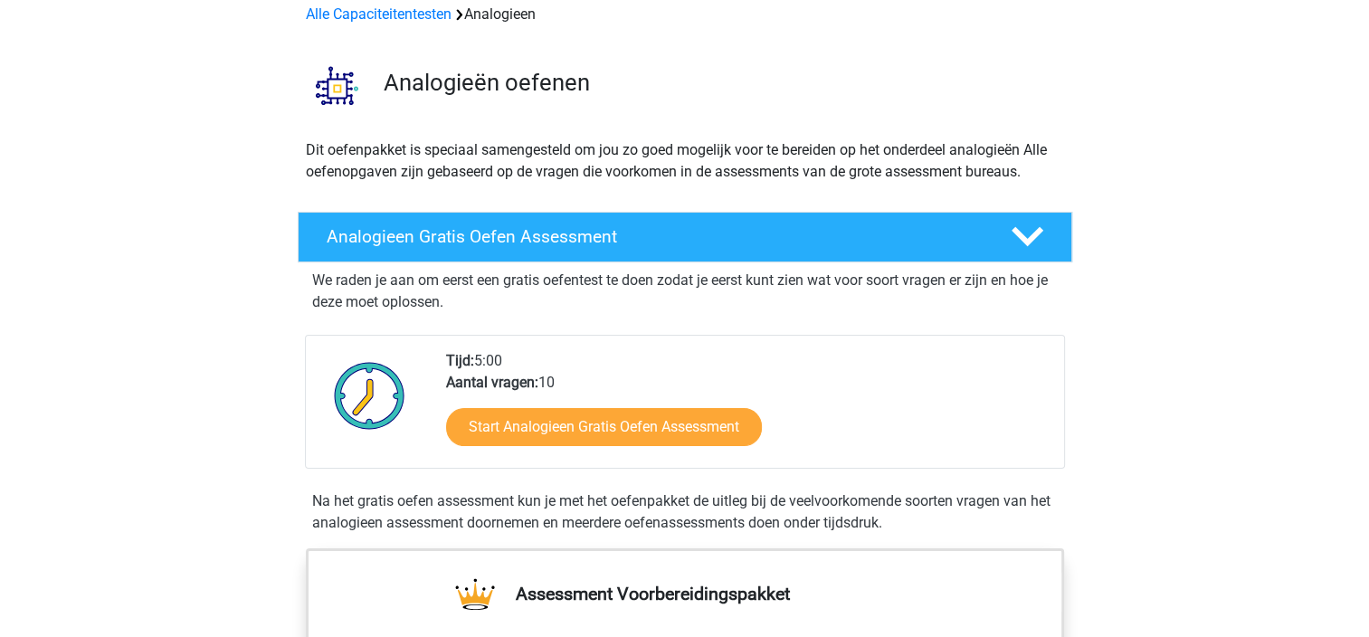
scroll to position [181, 0]
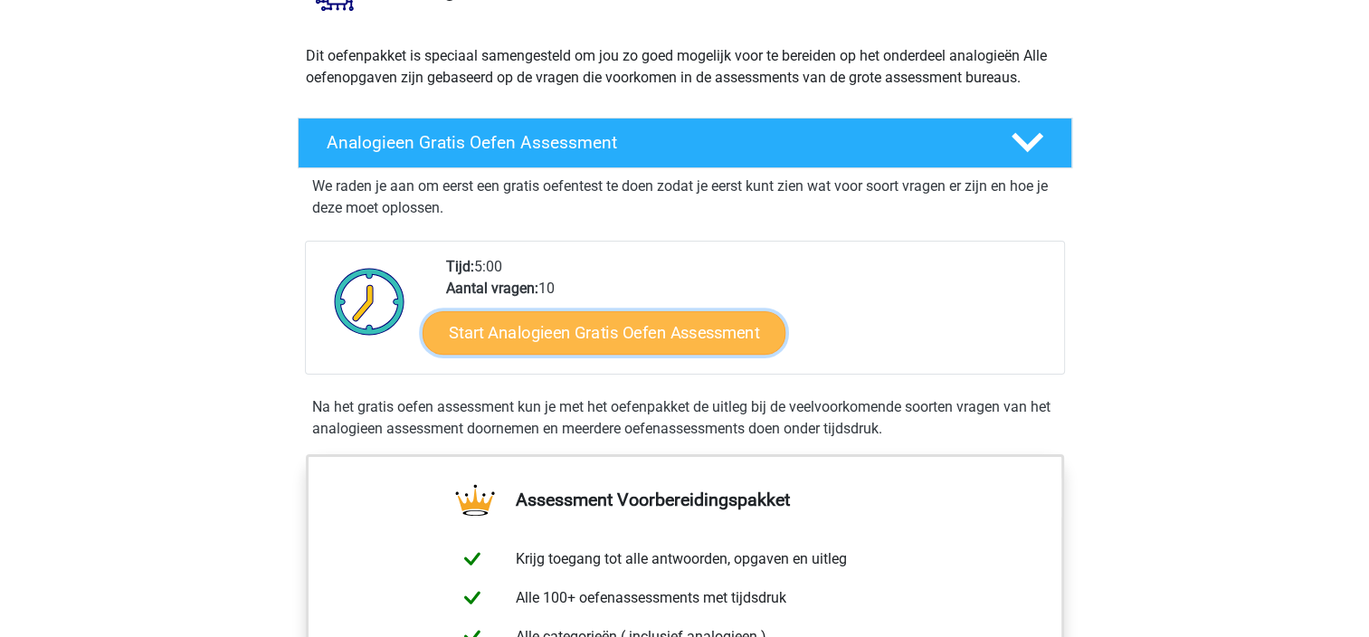
click at [566, 347] on link "Start Analogieen Gratis Oefen Assessment" at bounding box center [604, 331] width 363 height 43
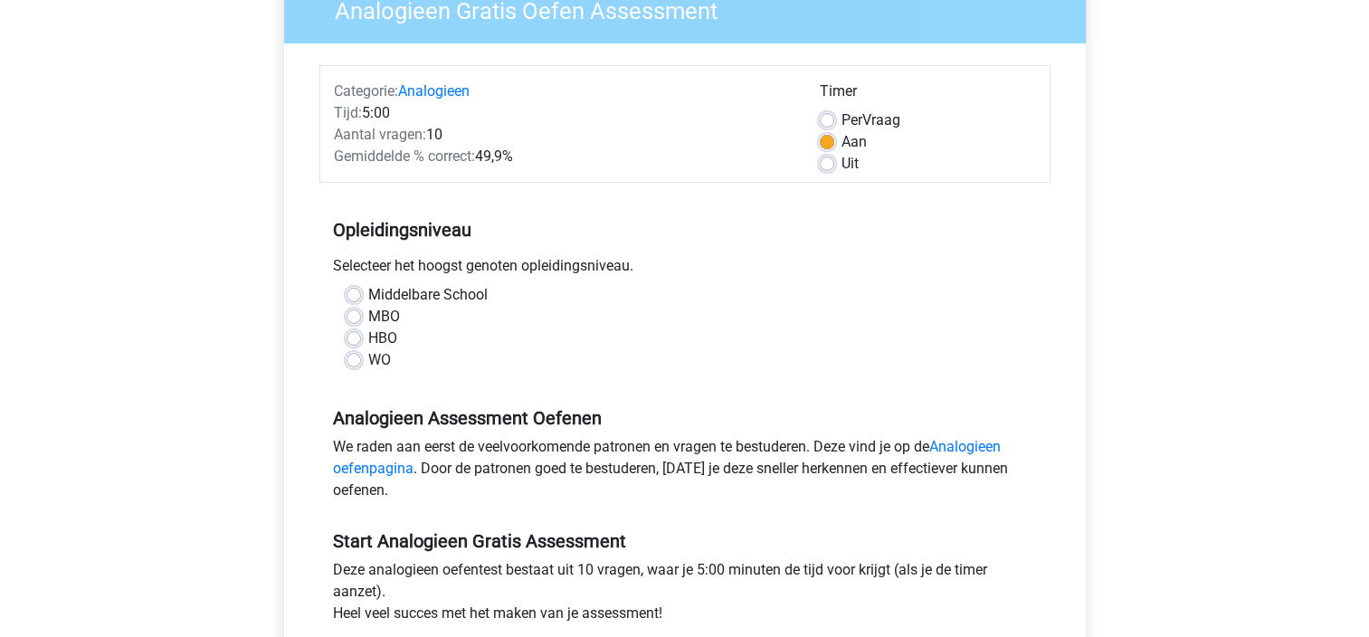
scroll to position [181, 0]
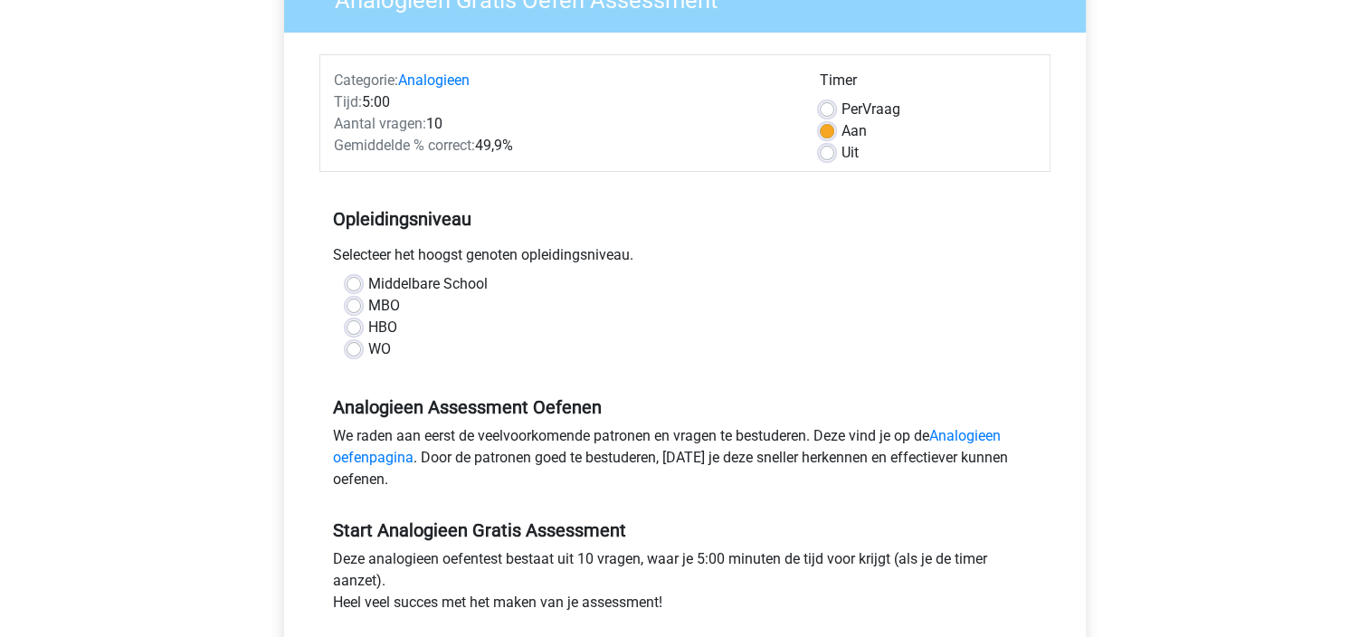
click at [368, 325] on label "HBO" at bounding box center [382, 328] width 29 height 22
click at [351, 325] on input "HBO" at bounding box center [354, 326] width 14 height 18
radio input "true"
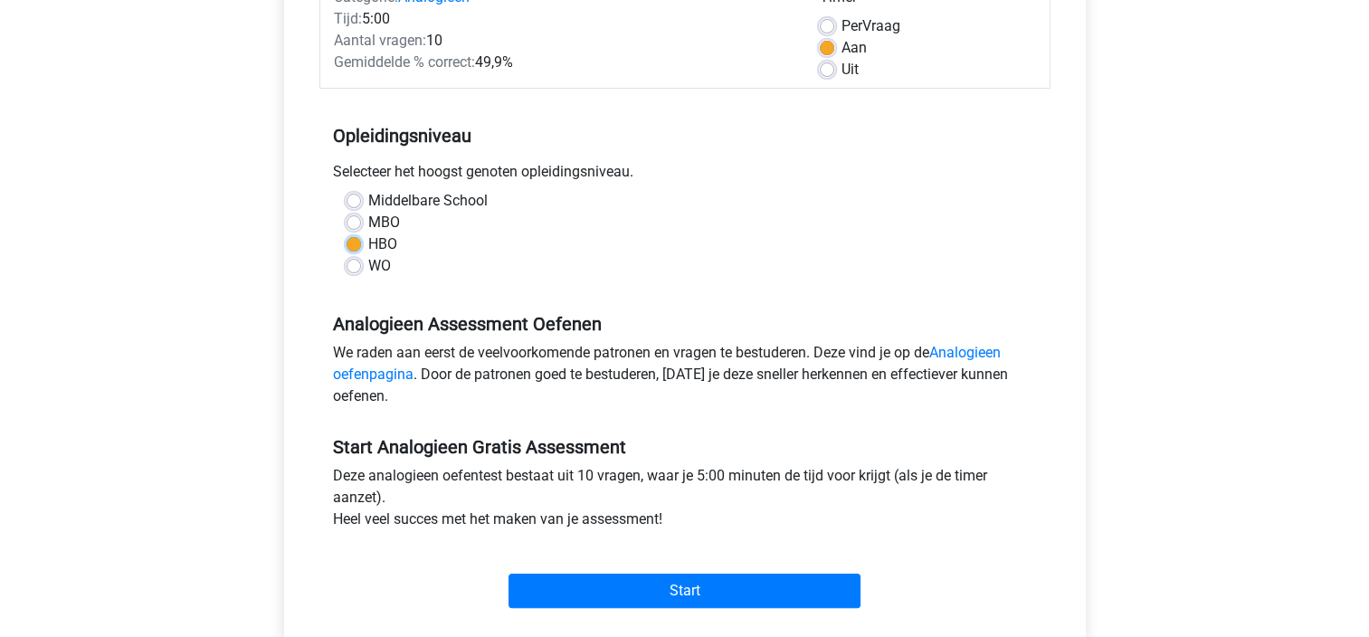
scroll to position [362, 0]
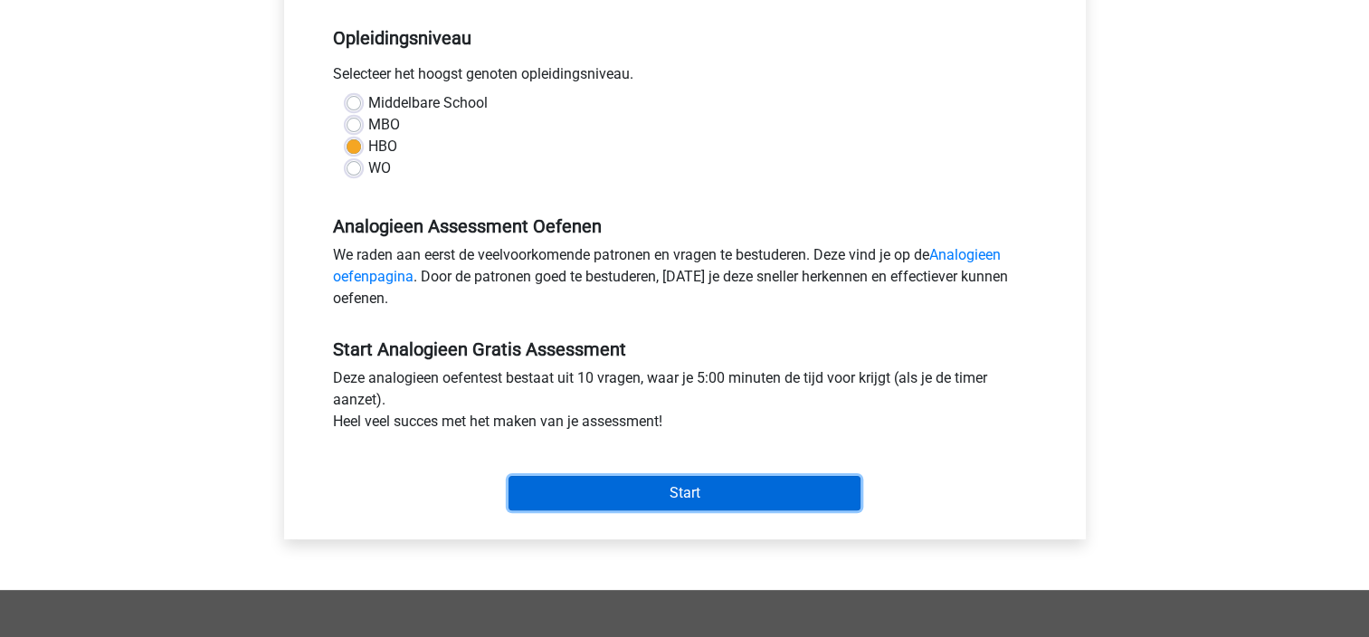
click at [694, 490] on input "Start" at bounding box center [685, 493] width 352 height 34
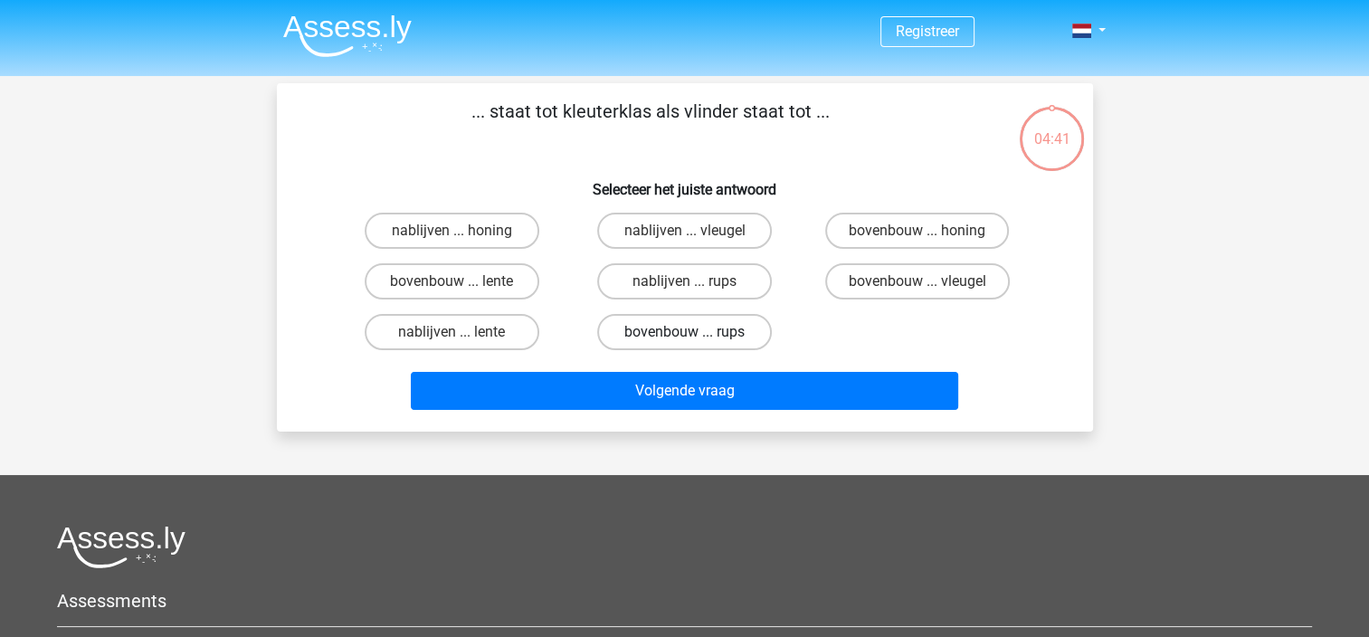
click at [662, 331] on label "bovenbouw ... rups" at bounding box center [684, 332] width 175 height 36
click at [684, 332] on input "bovenbouw ... rups" at bounding box center [690, 338] width 12 height 12
radio input "true"
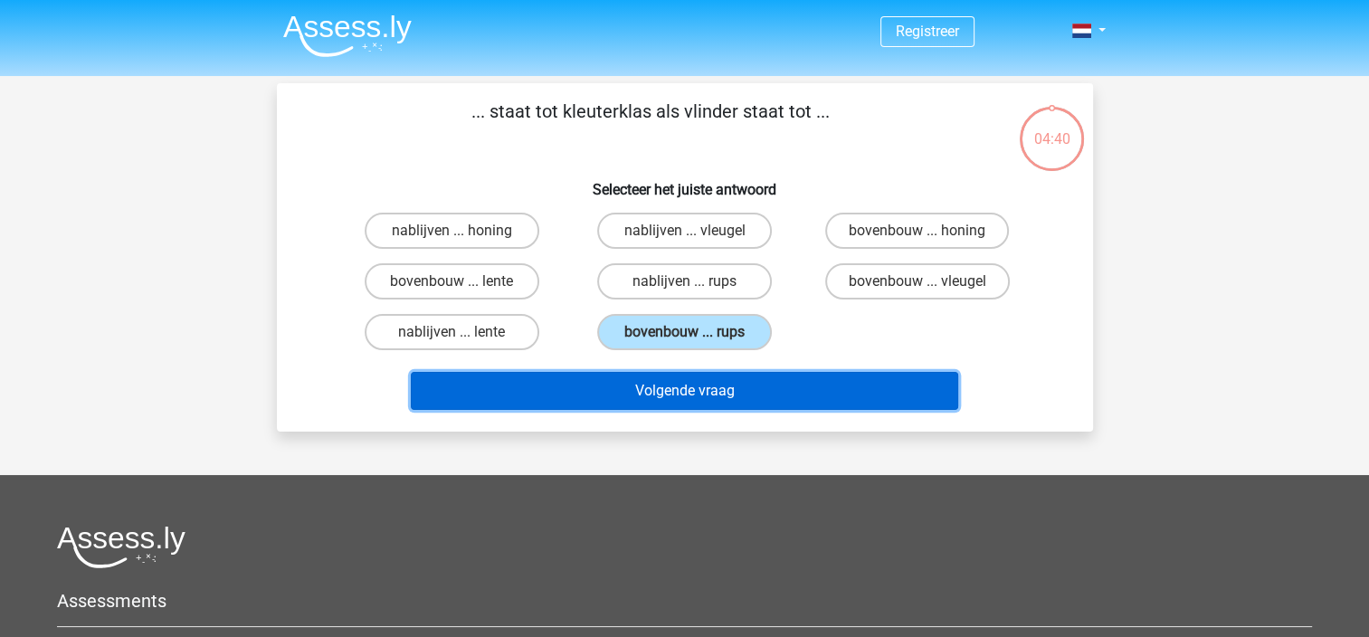
click at [668, 387] on button "Volgende vraag" at bounding box center [684, 391] width 547 height 38
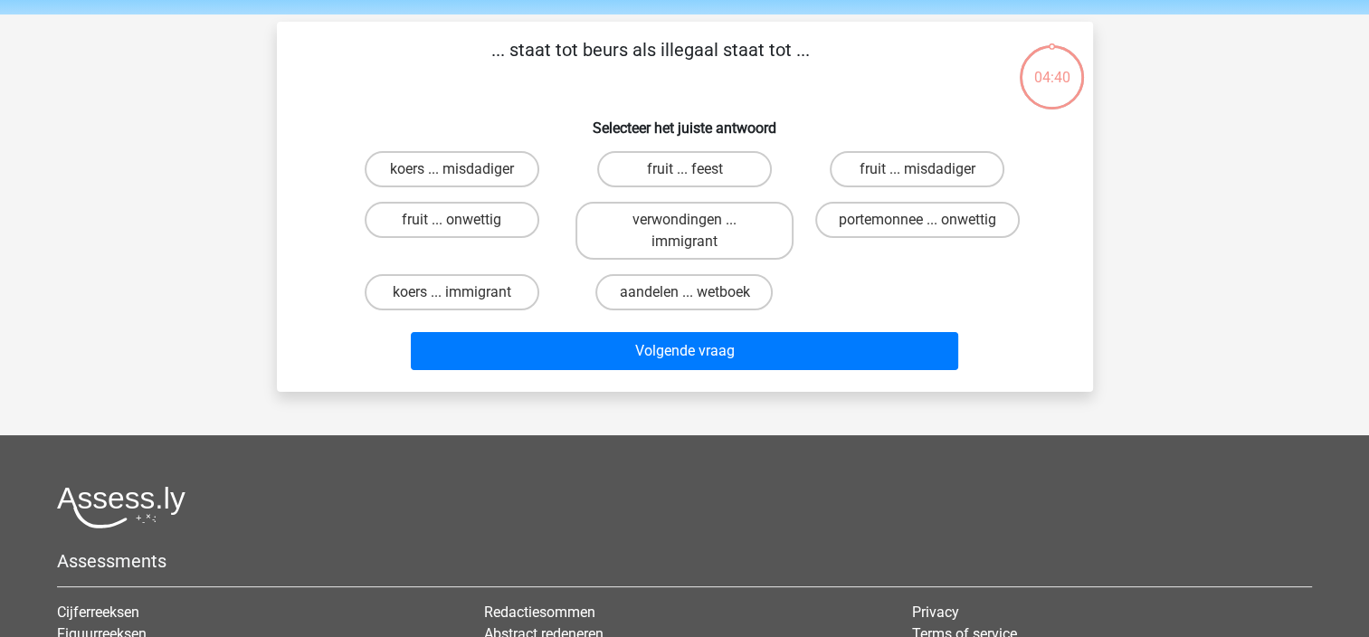
scroll to position [83, 0]
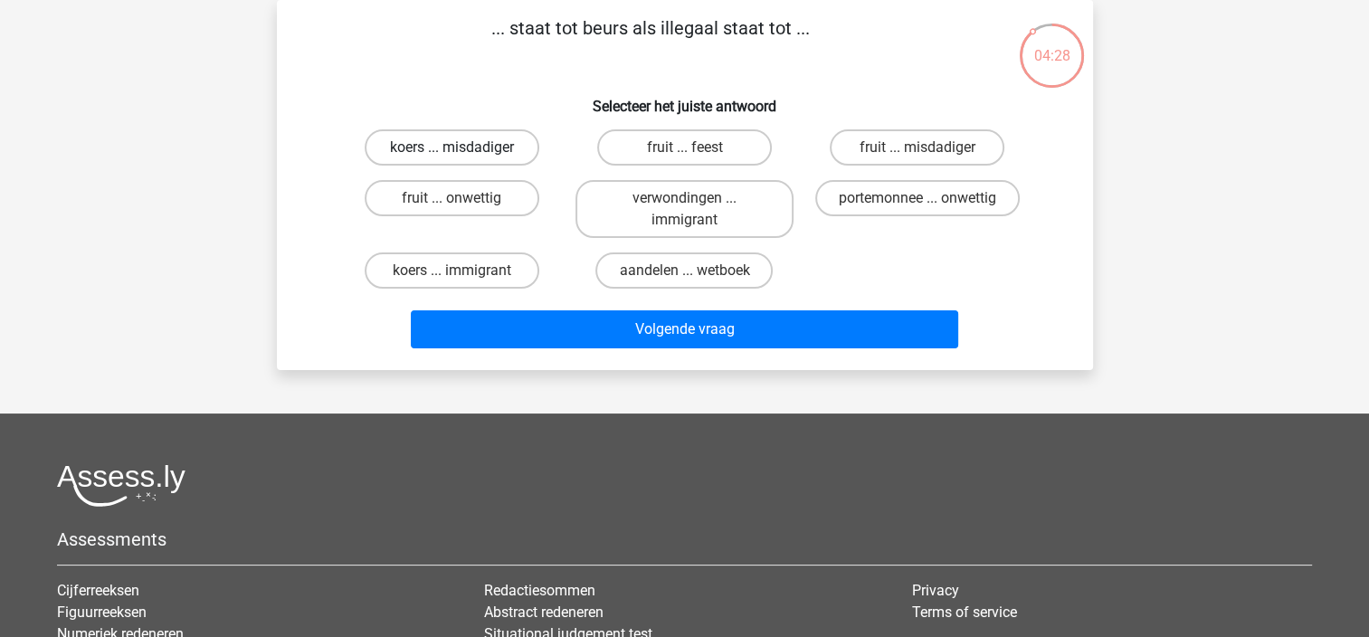
click at [431, 151] on label "koers ... misdadiger" at bounding box center [452, 147] width 175 height 36
click at [452, 151] on input "koers ... misdadiger" at bounding box center [458, 153] width 12 height 12
radio input "true"
click at [652, 285] on label "aandelen ... wetboek" at bounding box center [683, 270] width 177 height 36
click at [684, 282] on input "aandelen ... wetboek" at bounding box center [690, 277] width 12 height 12
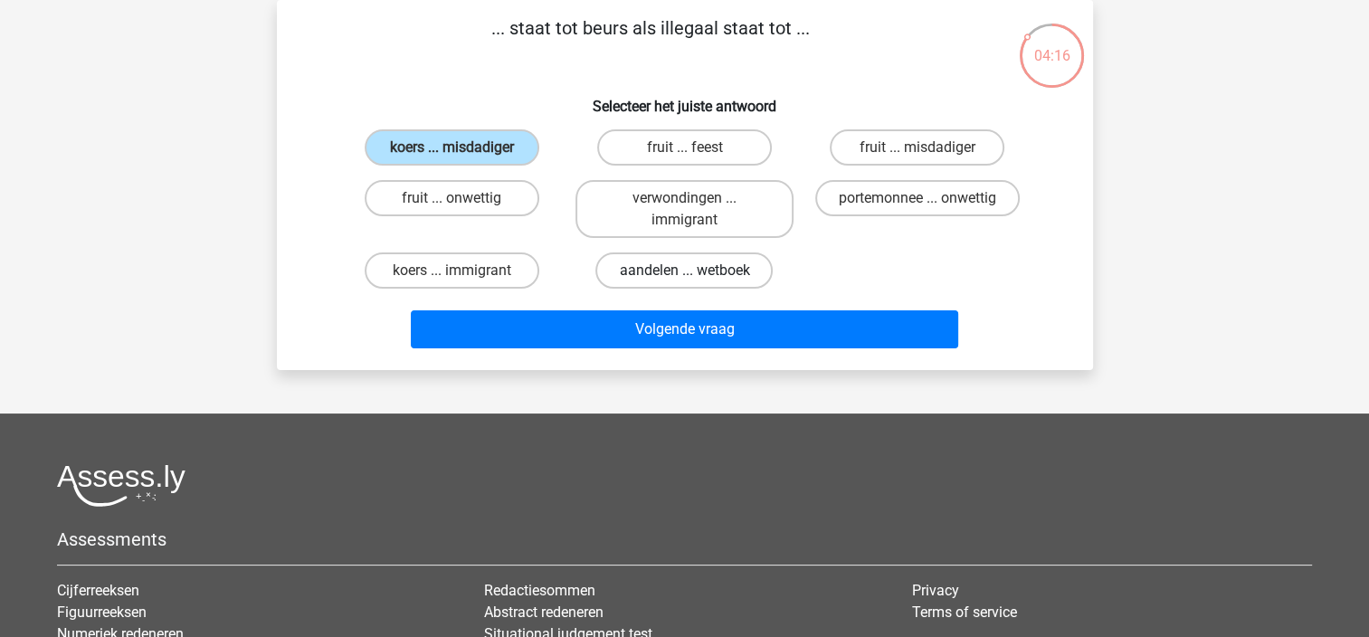
radio input "true"
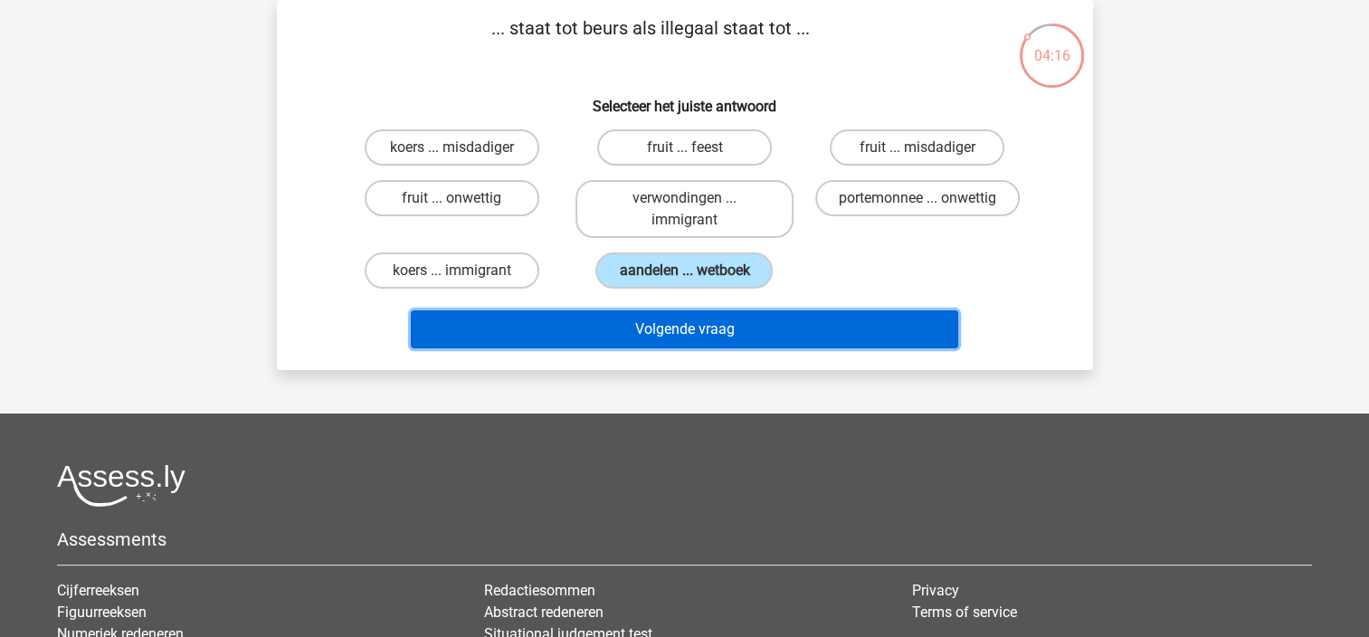
click at [677, 318] on button "Volgende vraag" at bounding box center [684, 329] width 547 height 38
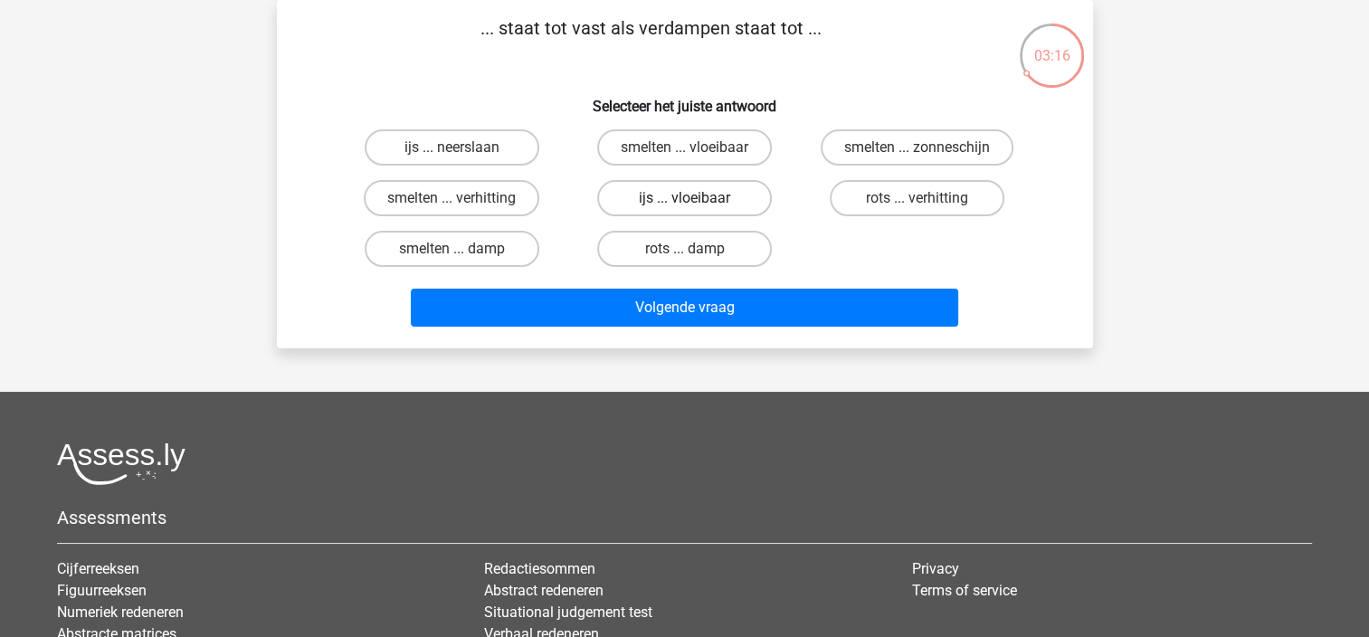
click at [642, 203] on label "ijs ... vloeibaar" at bounding box center [684, 198] width 175 height 36
click at [684, 203] on input "ijs ... vloeibaar" at bounding box center [690, 204] width 12 height 12
radio input "true"
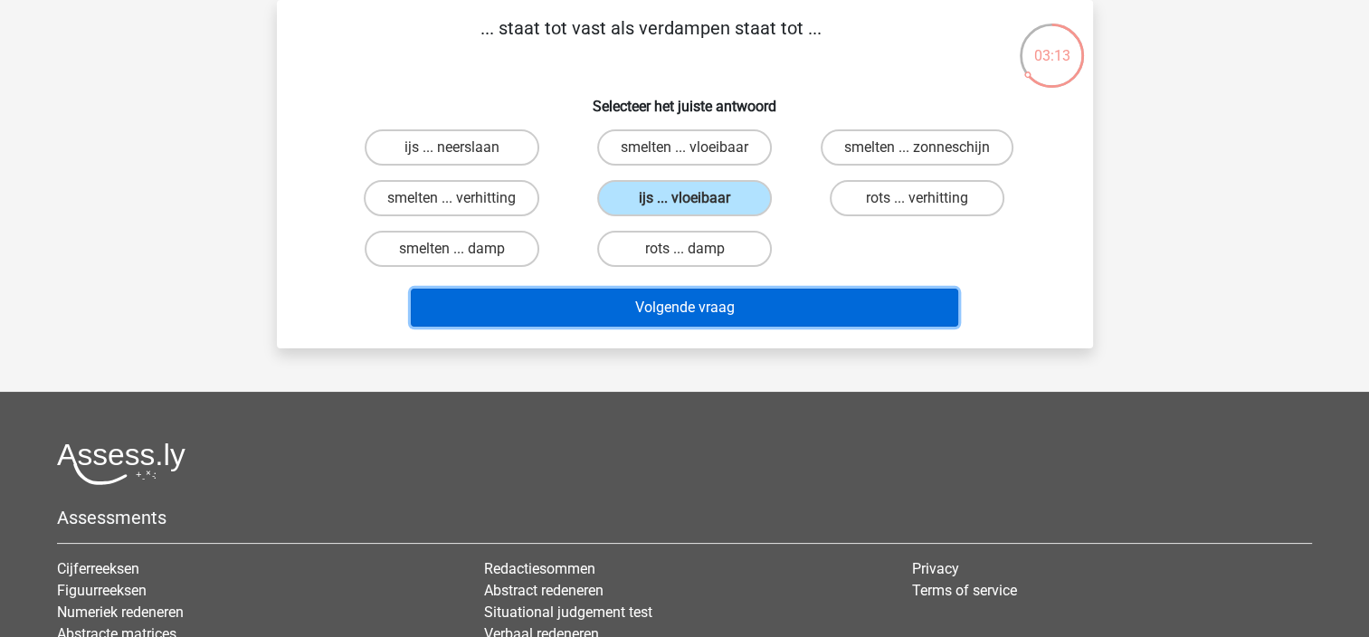
click at [662, 304] on button "Volgende vraag" at bounding box center [684, 308] width 547 height 38
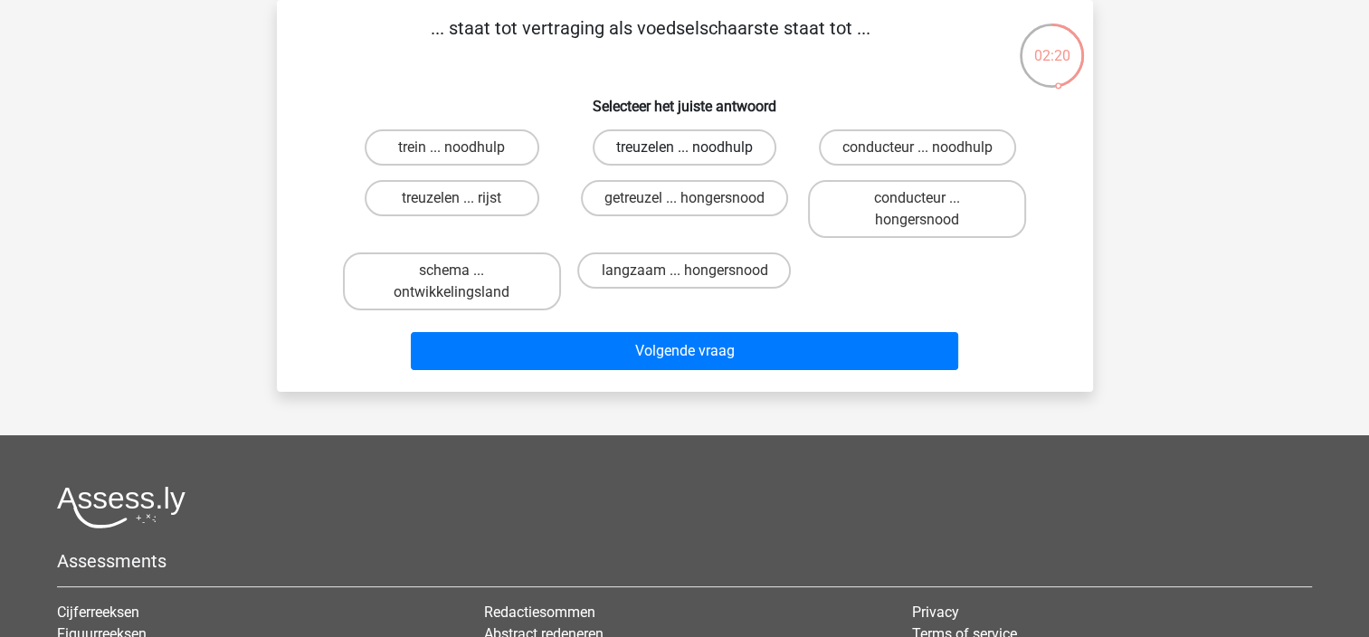
click at [667, 149] on label "treuzelen ... noodhulp" at bounding box center [685, 147] width 184 height 36
click at [684, 149] on input "treuzelen ... noodhulp" at bounding box center [690, 153] width 12 height 12
radio input "true"
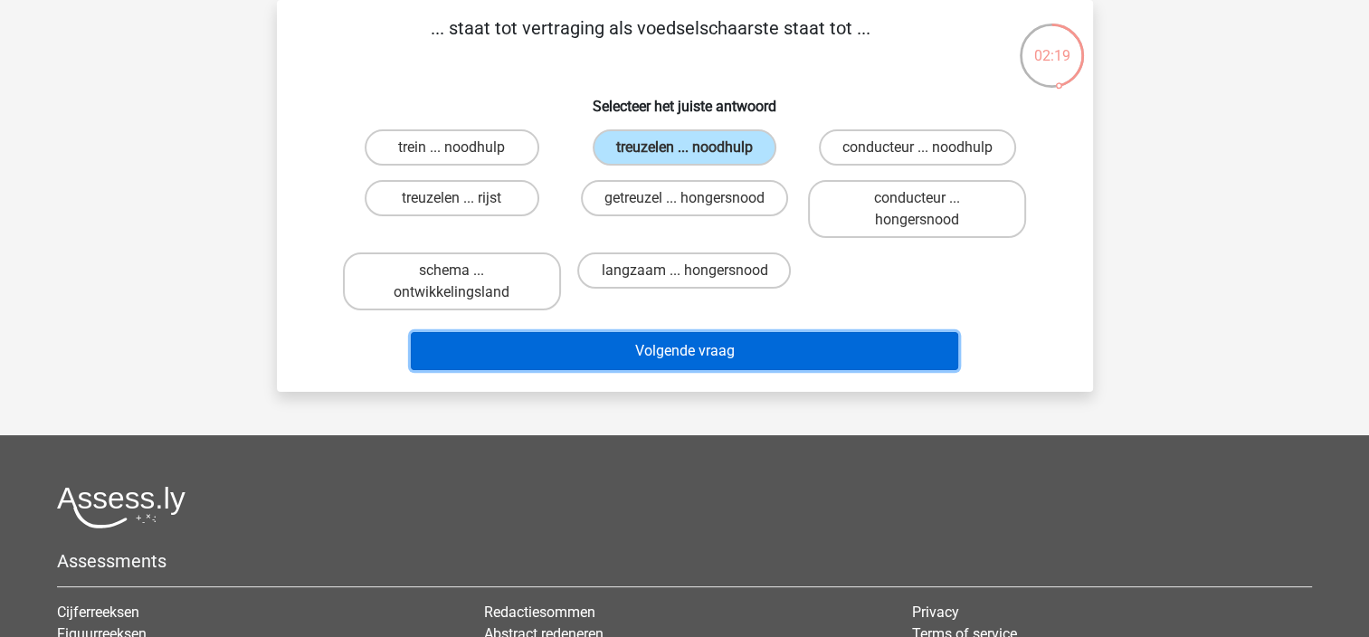
click at [681, 347] on button "Volgende vraag" at bounding box center [684, 351] width 547 height 38
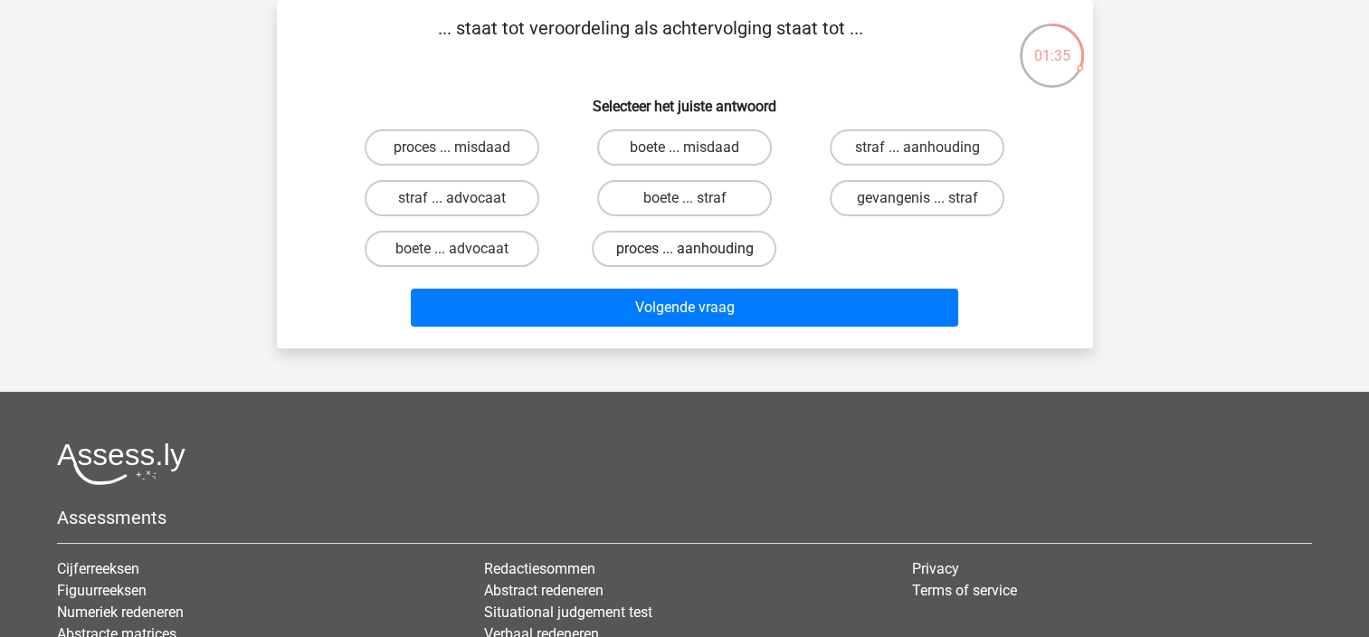
click at [637, 250] on label "proces ... aanhouding" at bounding box center [684, 249] width 185 height 36
click at [684, 250] on input "proces ... aanhouding" at bounding box center [690, 255] width 12 height 12
radio input "true"
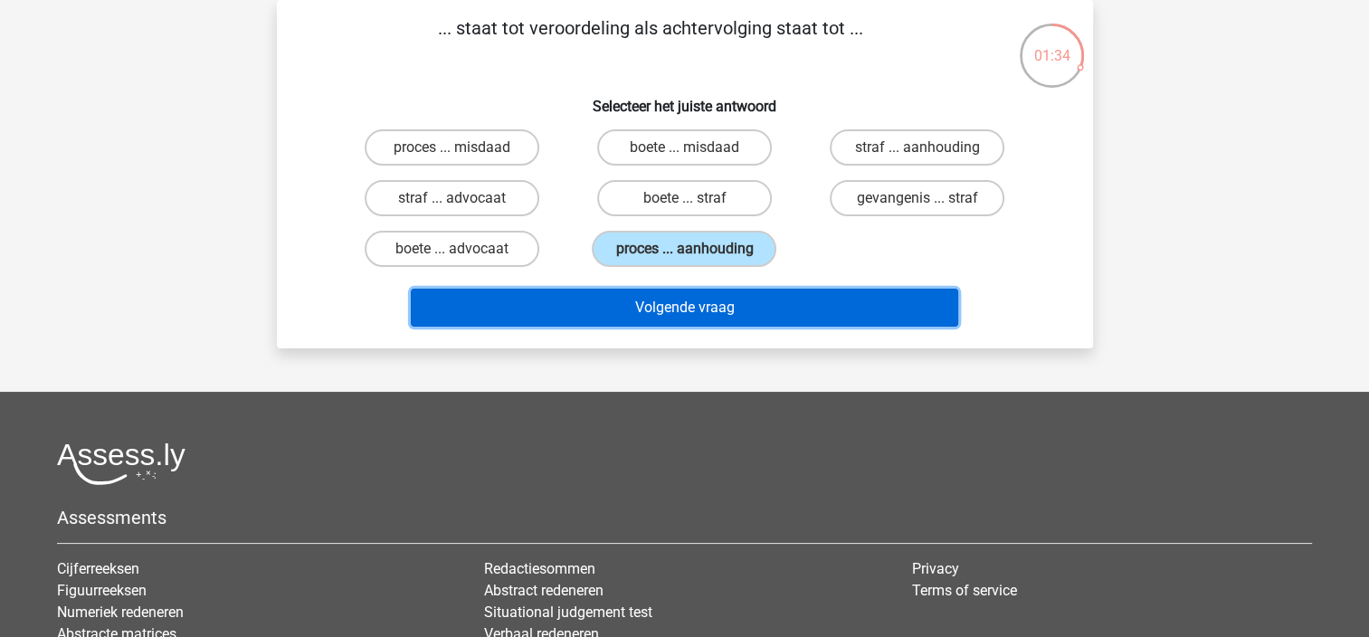
click at [656, 313] on button "Volgende vraag" at bounding box center [684, 308] width 547 height 38
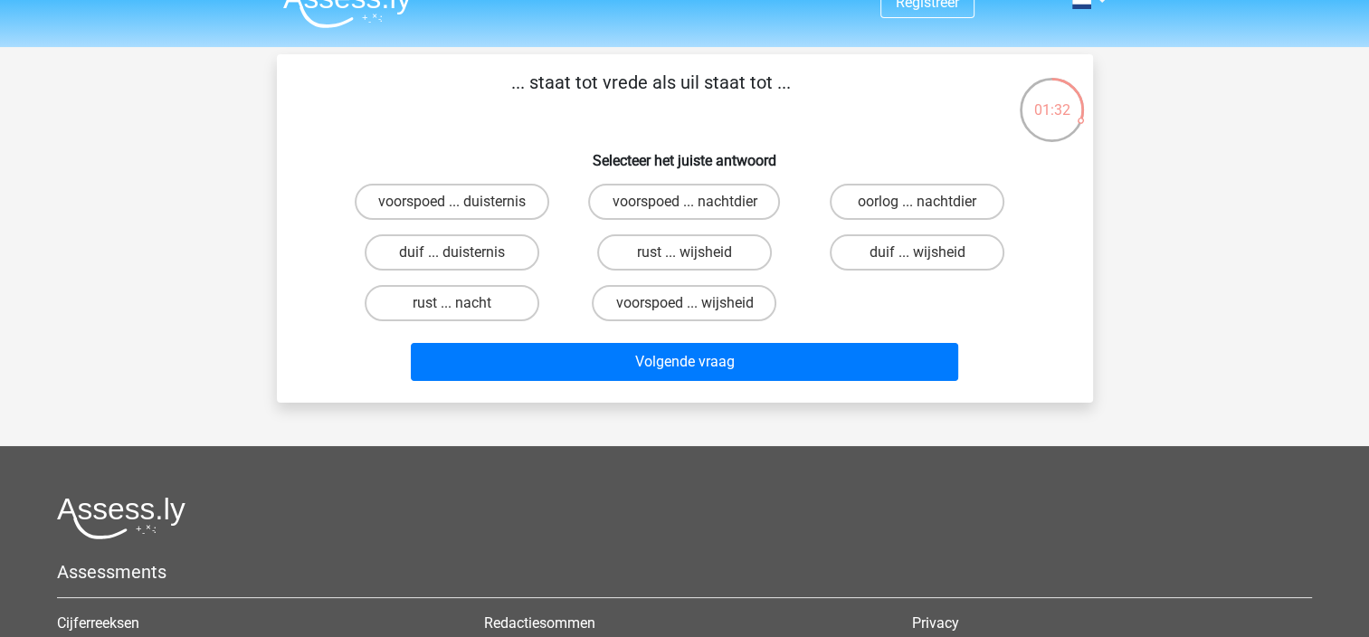
scroll to position [0, 0]
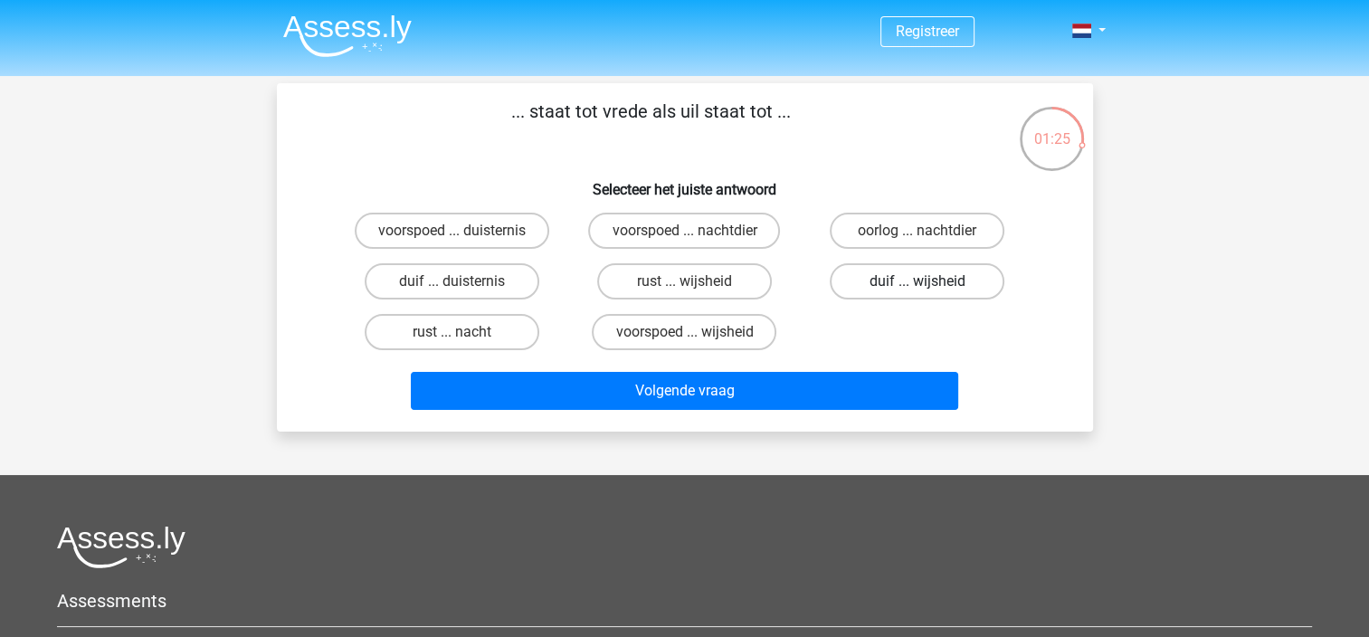
click at [842, 282] on label "duif ... wijsheid" at bounding box center [917, 281] width 175 height 36
click at [917, 282] on input "duif ... wijsheid" at bounding box center [923, 287] width 12 height 12
radio input "true"
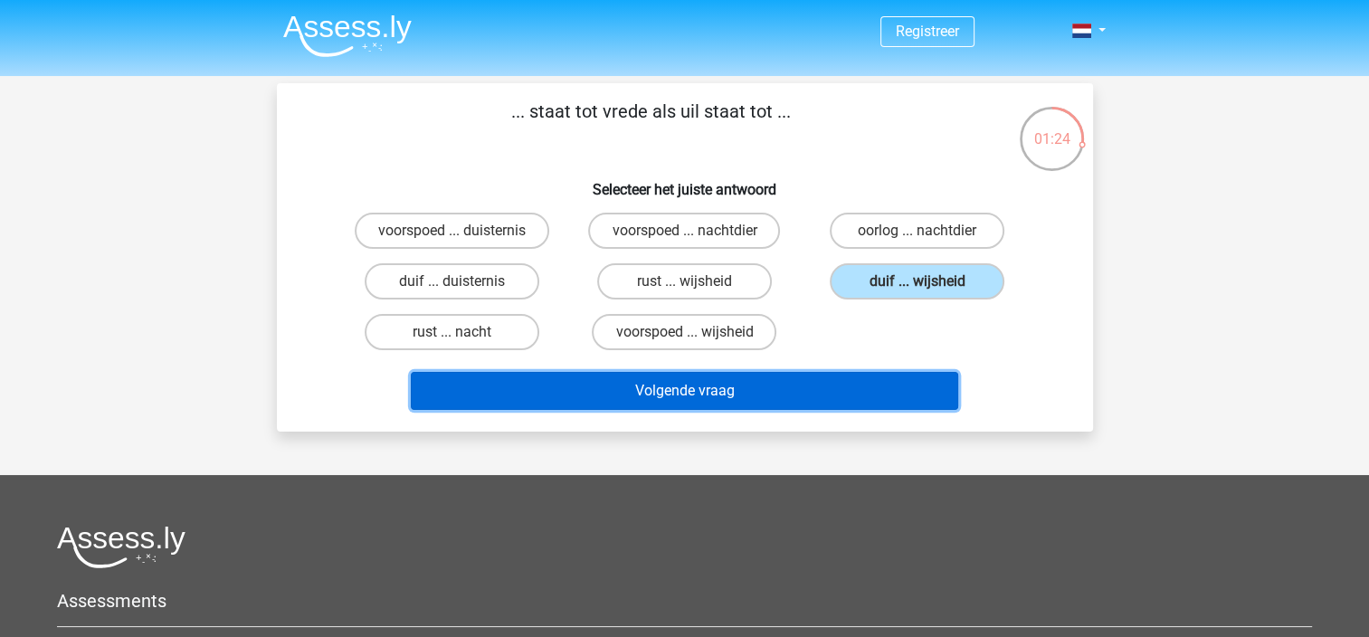
click at [734, 393] on button "Volgende vraag" at bounding box center [684, 391] width 547 height 38
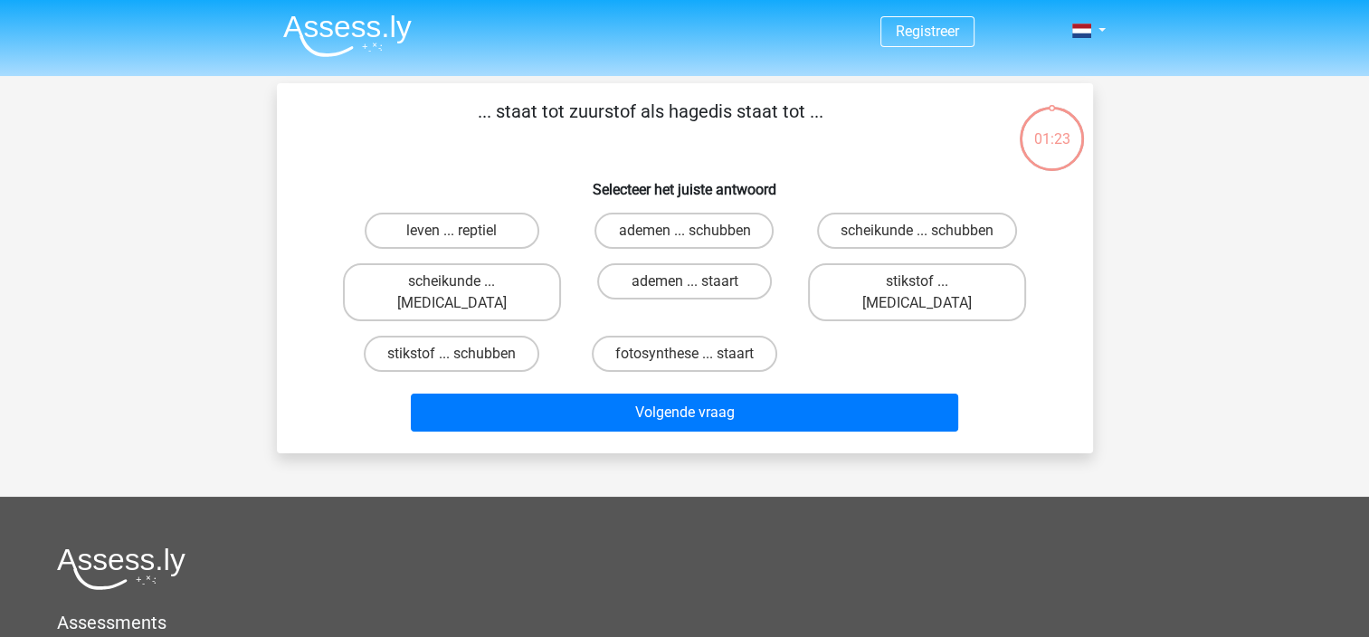
scroll to position [83, 0]
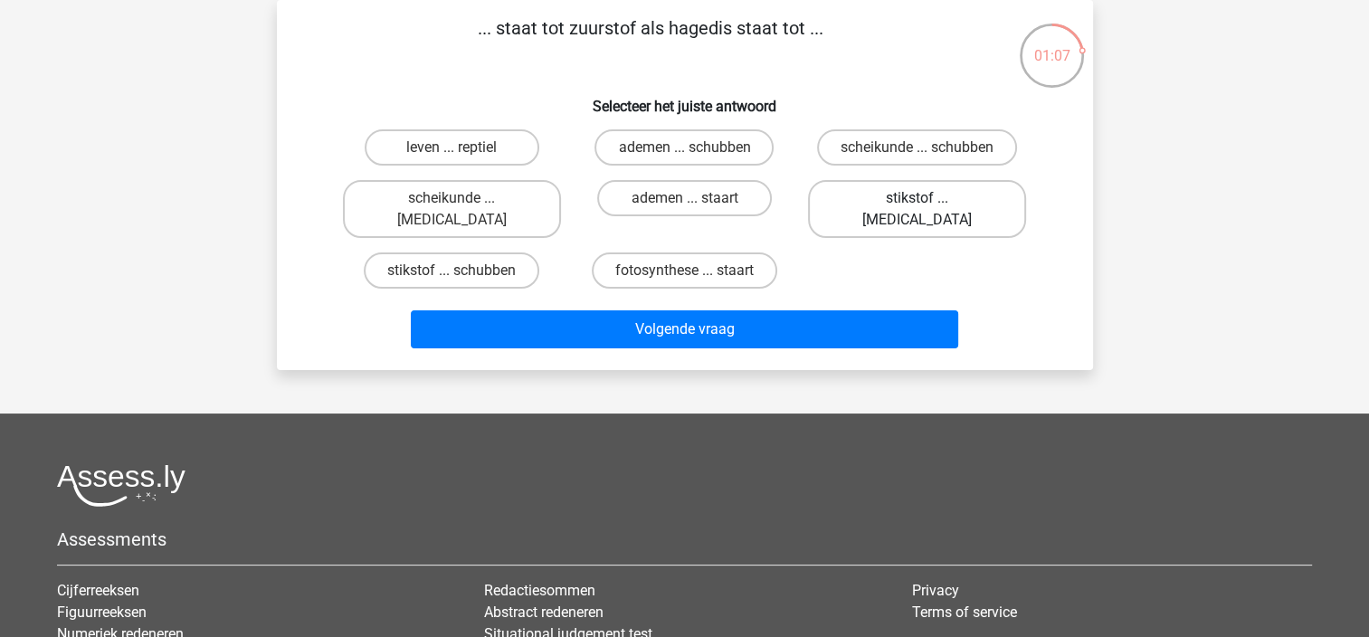
click at [916, 204] on label "stikstof ... krokodil" at bounding box center [917, 209] width 218 height 58
click at [917, 204] on input "stikstof ... krokodil" at bounding box center [923, 204] width 12 height 12
radio input "true"
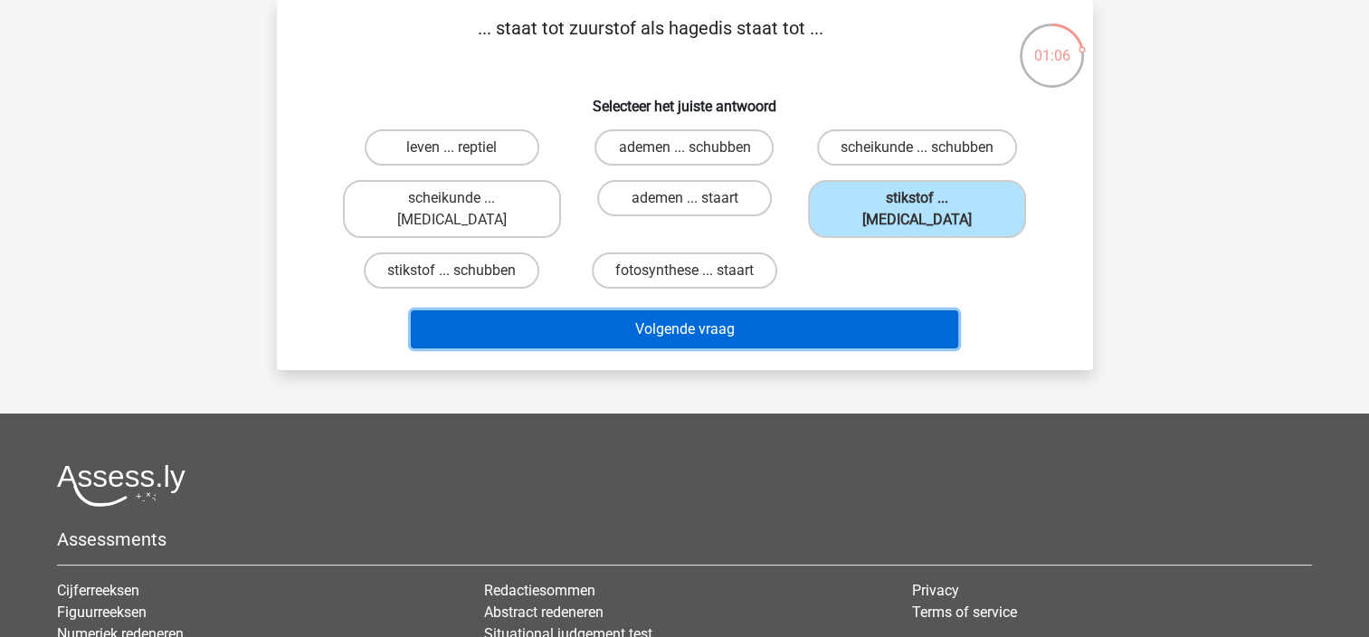
click at [782, 310] on button "Volgende vraag" at bounding box center [684, 329] width 547 height 38
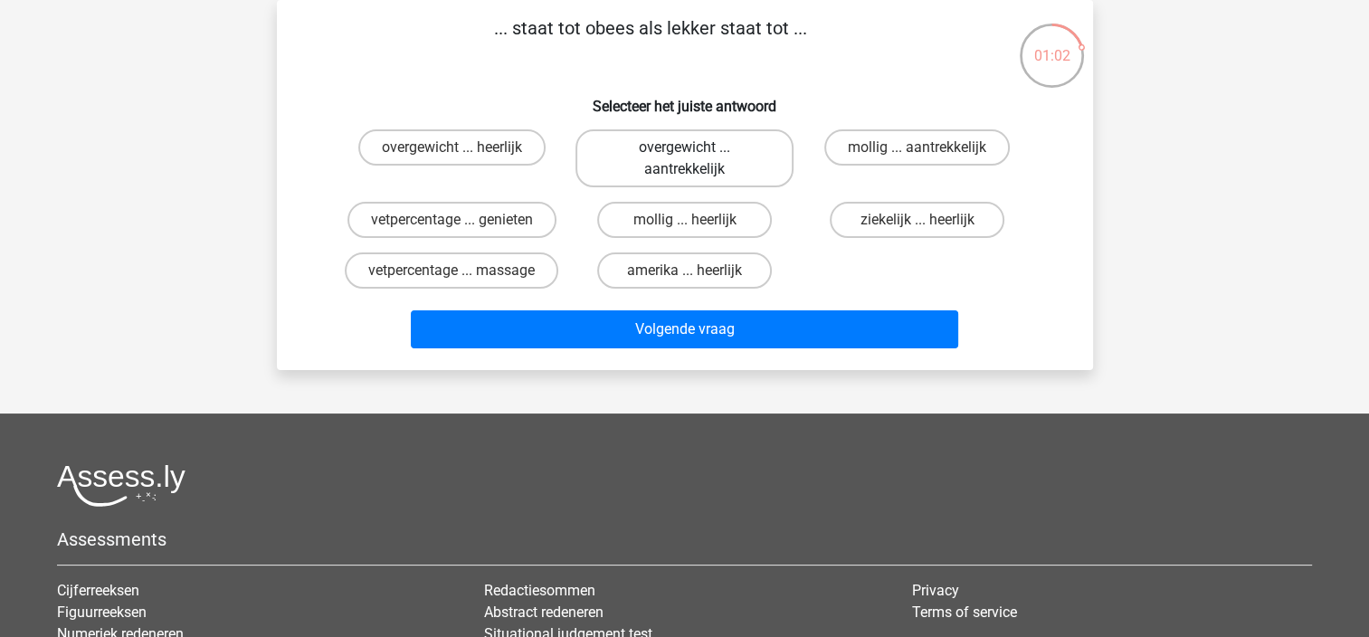
click at [678, 161] on label "overgewicht ... aantrekkelijk" at bounding box center [684, 158] width 218 height 58
click at [684, 159] on input "overgewicht ... aantrekkelijk" at bounding box center [690, 153] width 12 height 12
radio input "true"
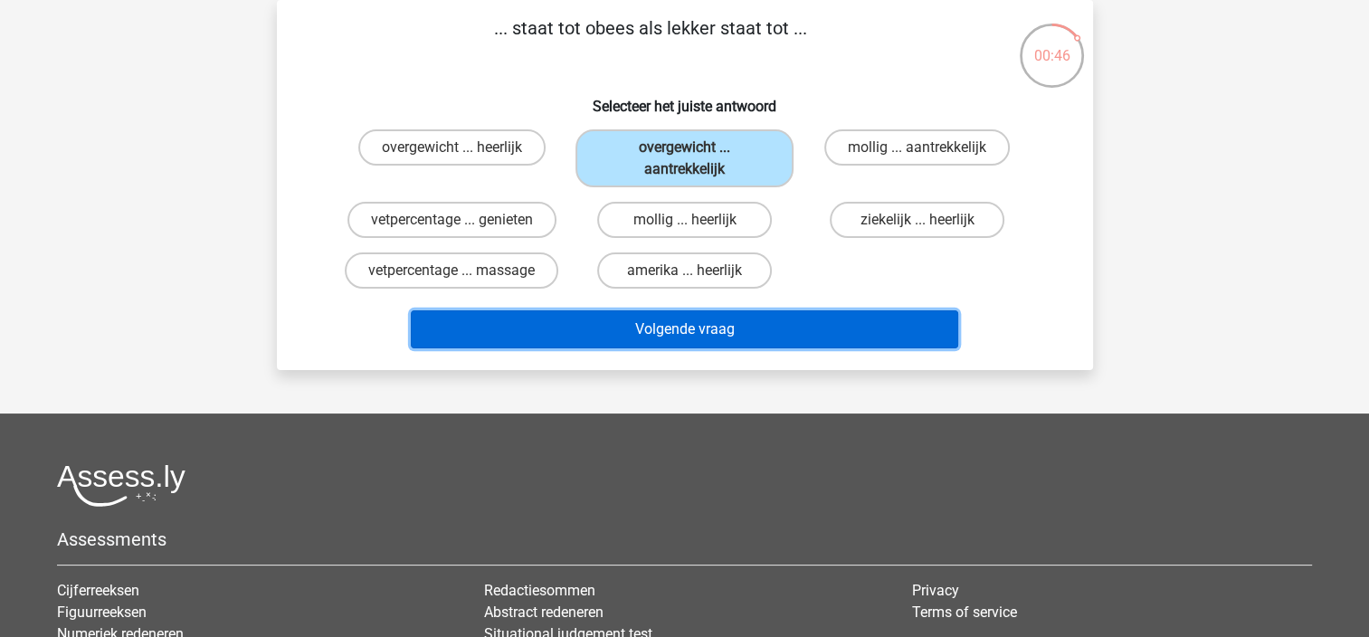
click at [675, 328] on button "Volgende vraag" at bounding box center [684, 329] width 547 height 38
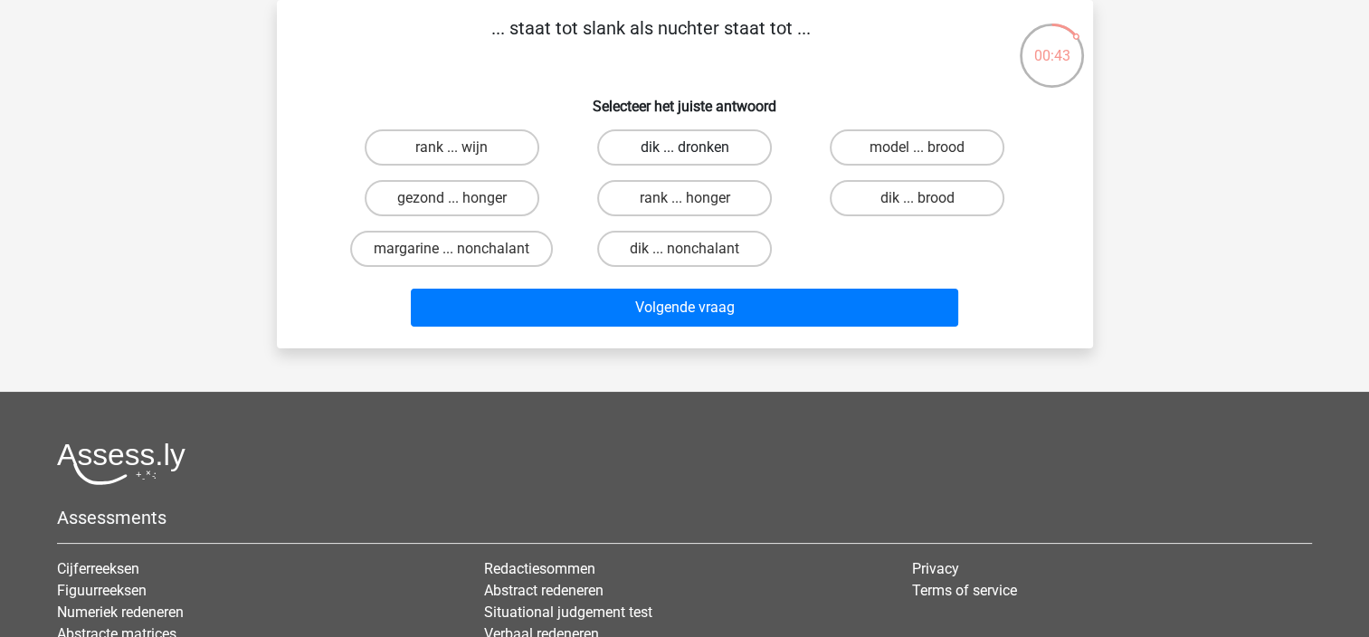
click at [650, 155] on label "dik ... dronken" at bounding box center [684, 147] width 175 height 36
click at [684, 155] on input "dik ... dronken" at bounding box center [690, 153] width 12 height 12
radio input "true"
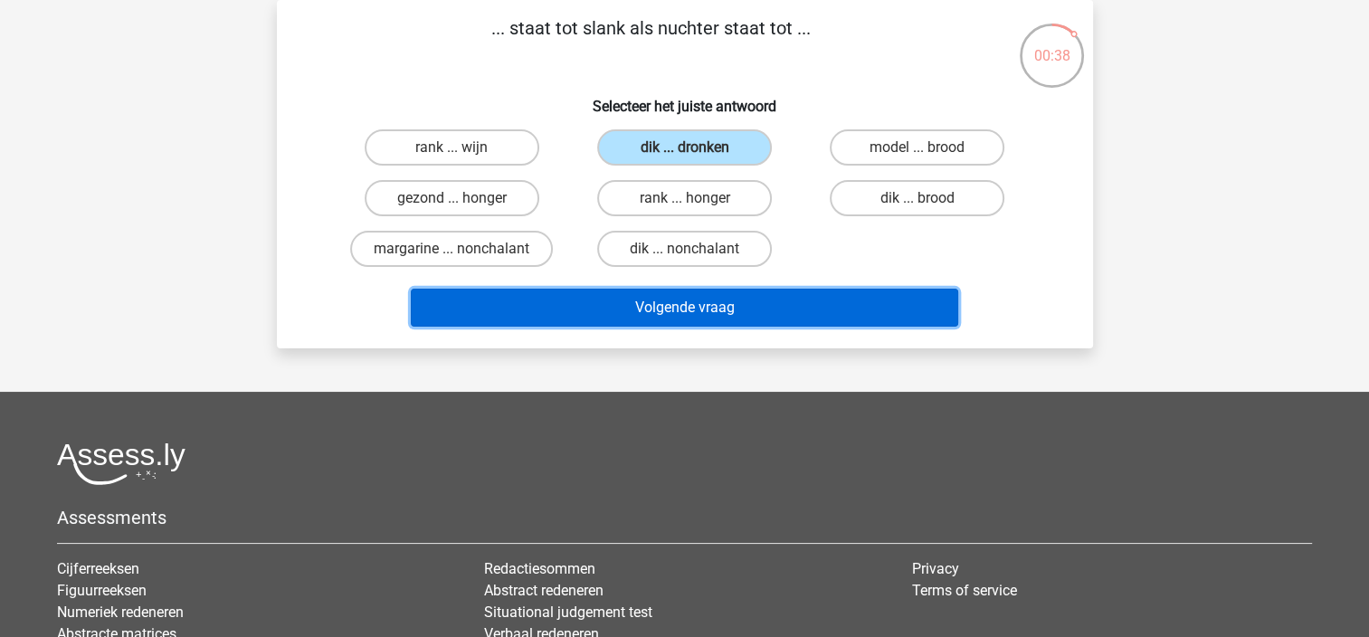
click at [692, 316] on button "Volgende vraag" at bounding box center [684, 308] width 547 height 38
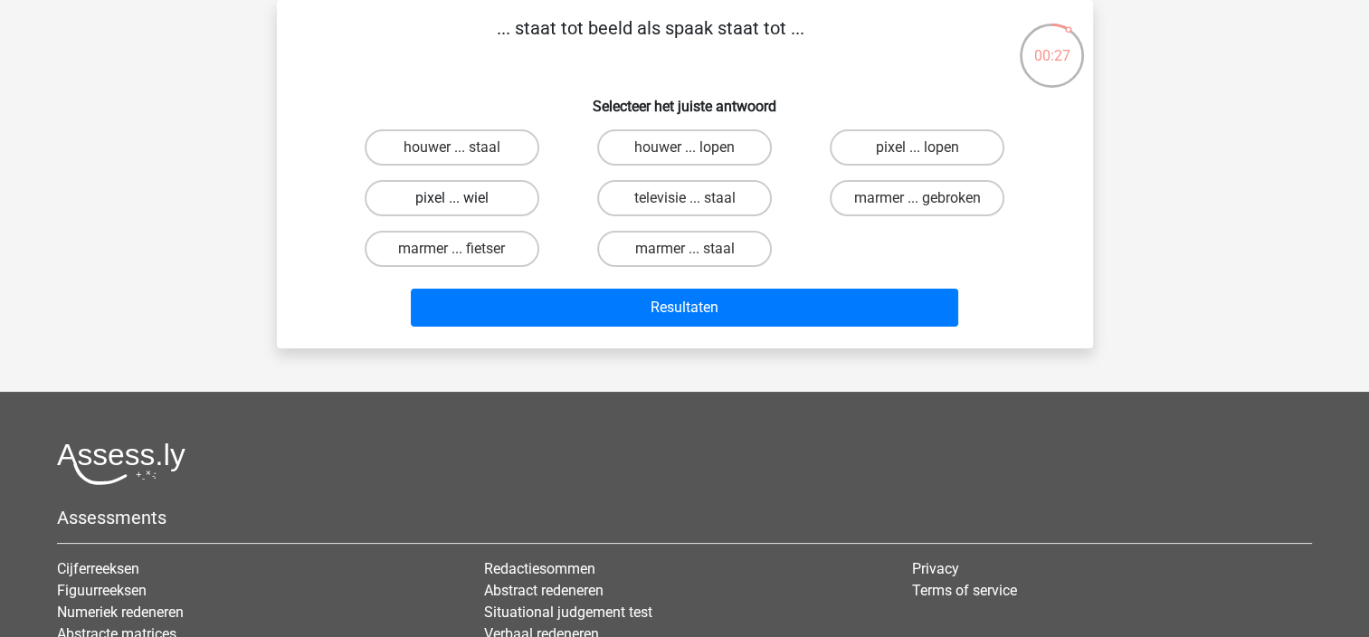
click at [464, 203] on label "pixel ... wiel" at bounding box center [452, 198] width 175 height 36
click at [463, 203] on input "pixel ... wiel" at bounding box center [458, 204] width 12 height 12
radio input "true"
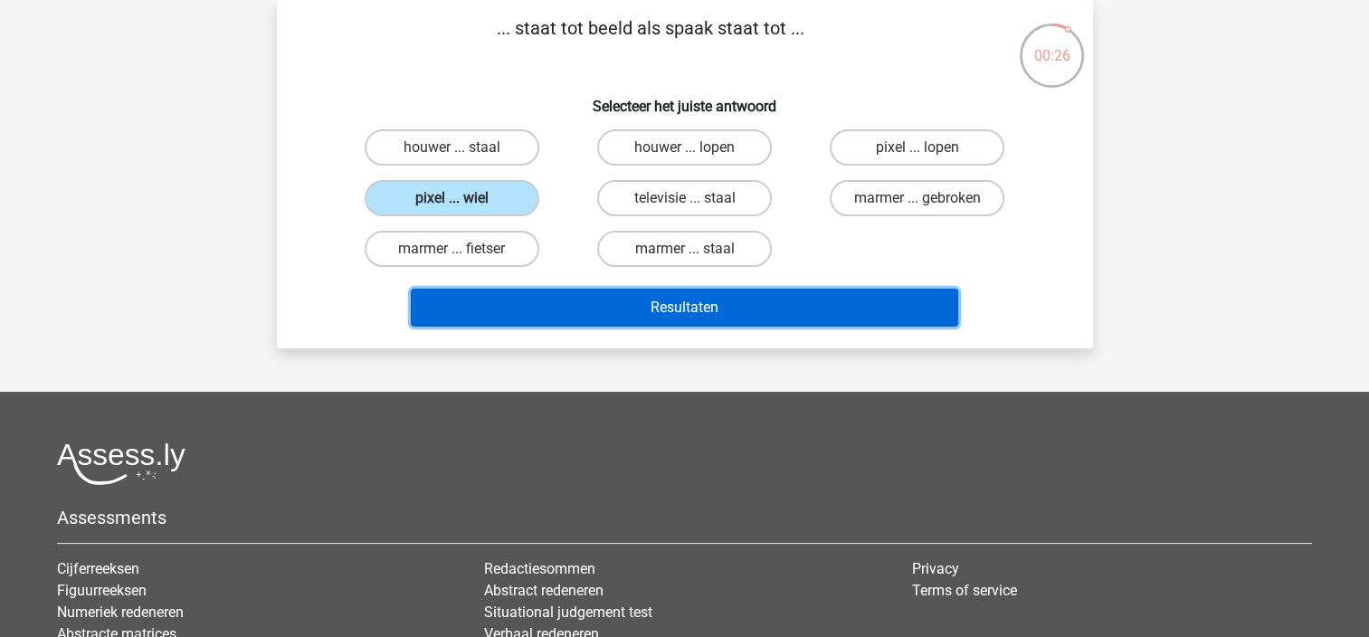
click at [730, 309] on button "Resultaten" at bounding box center [684, 308] width 547 height 38
